Goal: Information Seeking & Learning: Learn about a topic

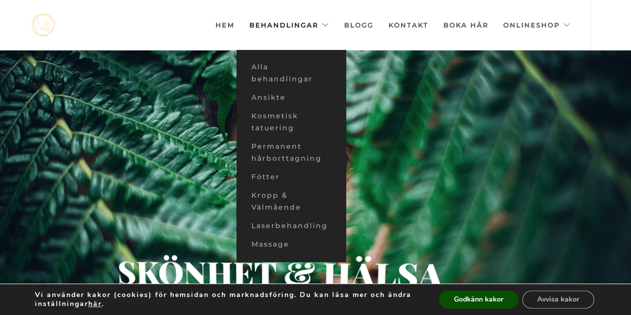
click at [284, 27] on link "Behandlingar" at bounding box center [290, 25] width 80 height 50
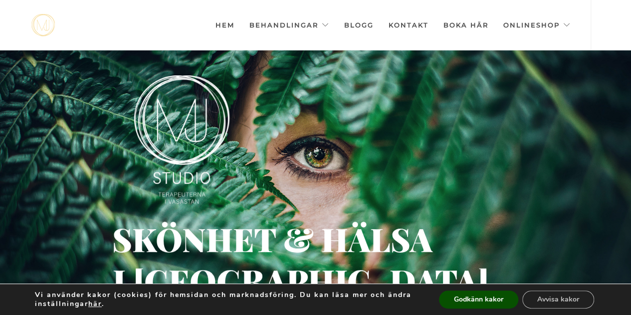
click at [419, 26] on link "Kontakt" at bounding box center [409, 25] width 40 height 50
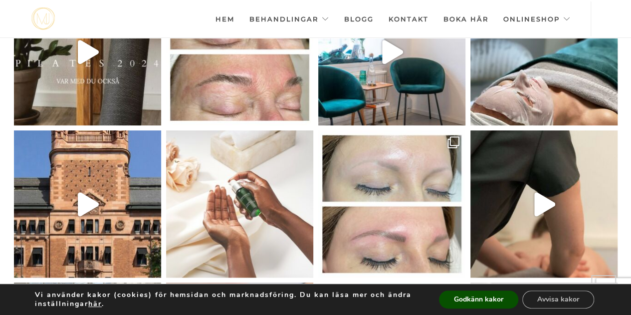
scroll to position [2165, 0]
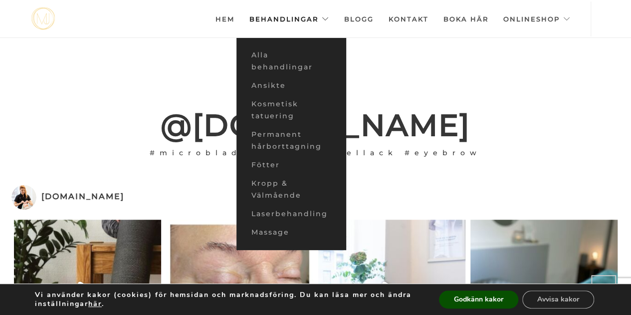
click at [298, 22] on link "Behandlingar" at bounding box center [290, 18] width 80 height 35
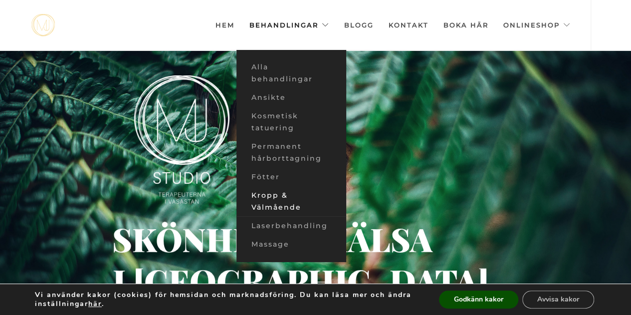
click at [281, 205] on link "Kropp & Välmående" at bounding box center [292, 201] width 110 height 30
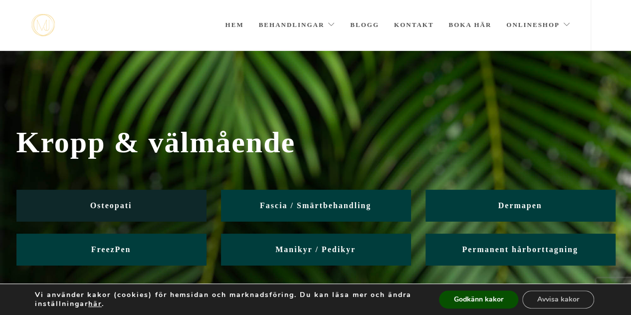
click at [107, 204] on span "Osteopati" at bounding box center [111, 205] width 42 height 8
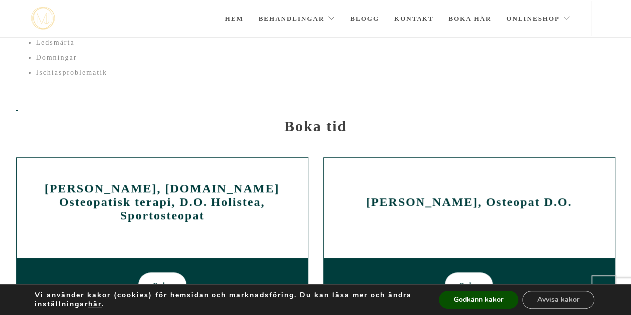
scroll to position [324, 0]
